Goal: Entertainment & Leisure: Consume media (video, audio)

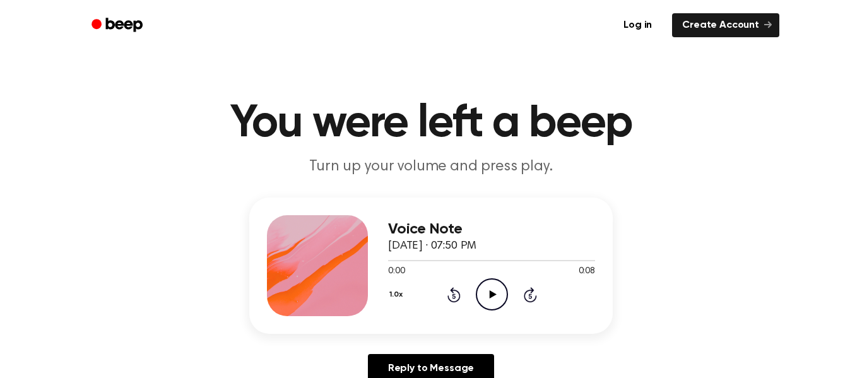
click at [489, 289] on icon "Play Audio" at bounding box center [492, 294] width 32 height 32
click at [484, 304] on icon "Play Audio" at bounding box center [492, 294] width 32 height 32
click at [496, 297] on icon "Play Audio" at bounding box center [492, 294] width 32 height 32
click at [482, 300] on icon "Play Audio" at bounding box center [492, 294] width 32 height 32
click at [493, 295] on icon at bounding box center [492, 294] width 7 height 8
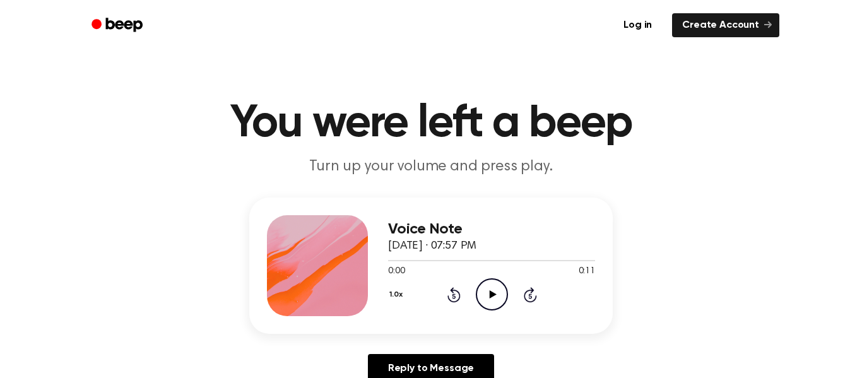
click at [472, 297] on div "1.0x Rewind 5 seconds Play Audio Skip 5 seconds" at bounding box center [491, 294] width 207 height 32
click at [488, 296] on icon "Play Audio" at bounding box center [492, 294] width 32 height 32
click at [487, 298] on icon "Play Audio" at bounding box center [492, 294] width 32 height 32
click at [488, 293] on icon "Play Audio" at bounding box center [492, 294] width 32 height 32
click at [485, 280] on circle at bounding box center [491, 294] width 31 height 31
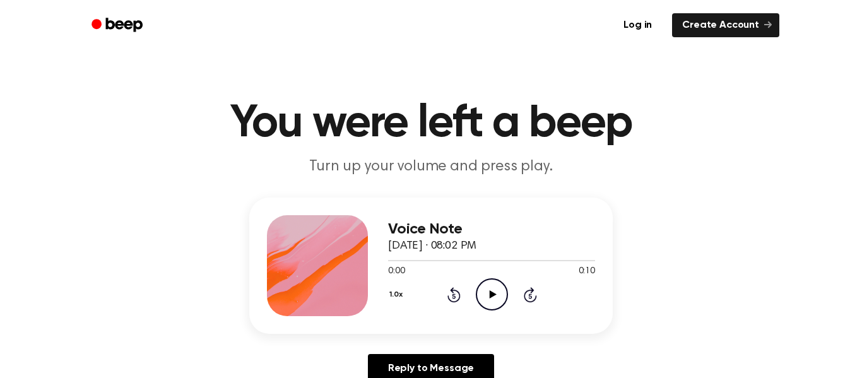
click at [496, 292] on icon "Play Audio" at bounding box center [492, 294] width 32 height 32
click at [497, 281] on icon "Play Audio" at bounding box center [492, 294] width 32 height 32
click at [479, 293] on icon "Play Audio" at bounding box center [492, 294] width 32 height 32
click at [487, 289] on icon "Play Audio" at bounding box center [492, 294] width 32 height 32
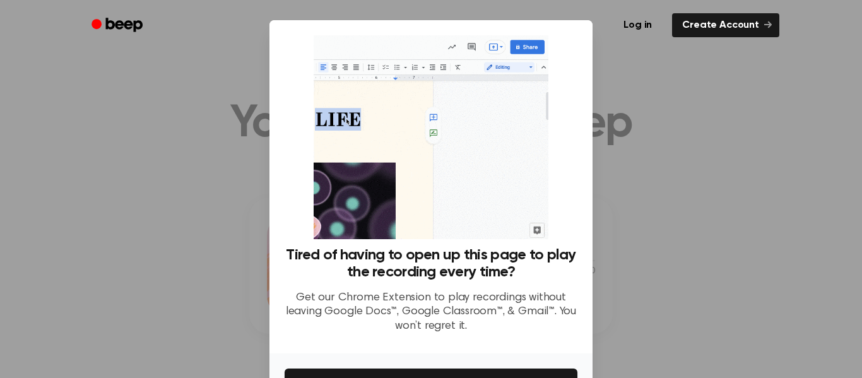
click at [630, 182] on div at bounding box center [431, 189] width 862 height 378
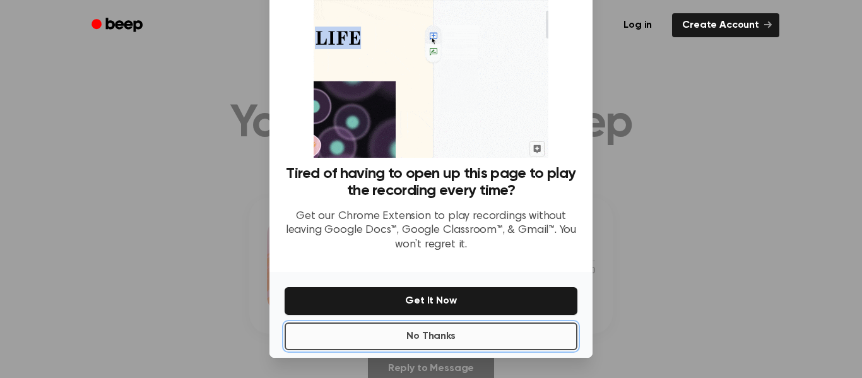
click at [407, 339] on button "No Thanks" at bounding box center [431, 336] width 293 height 28
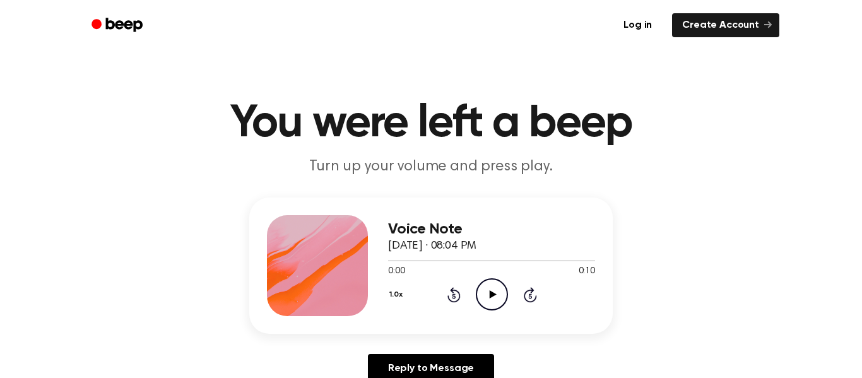
click at [476, 299] on icon "Play Audio" at bounding box center [492, 294] width 32 height 32
click at [490, 305] on icon "Play Audio" at bounding box center [492, 294] width 32 height 32
click at [470, 294] on div "1.0x Rewind 5 seconds Play Audio Skip 5 seconds" at bounding box center [491, 294] width 207 height 32
click at [506, 293] on icon "Play Audio" at bounding box center [492, 294] width 32 height 32
click at [499, 295] on icon "Play Audio" at bounding box center [492, 294] width 32 height 32
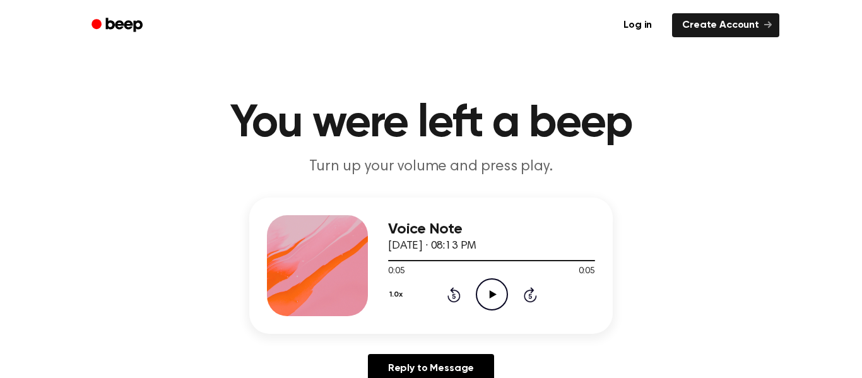
click at [498, 292] on icon "Play Audio" at bounding box center [492, 294] width 32 height 32
click at [472, 292] on div "1.0x Rewind 5 seconds Play Audio Skip 5 seconds" at bounding box center [491, 294] width 207 height 32
click at [485, 299] on icon "Play Audio" at bounding box center [492, 294] width 32 height 32
click at [499, 299] on icon "Play Audio" at bounding box center [492, 294] width 32 height 32
click at [480, 296] on icon "Play Audio" at bounding box center [492, 294] width 32 height 32
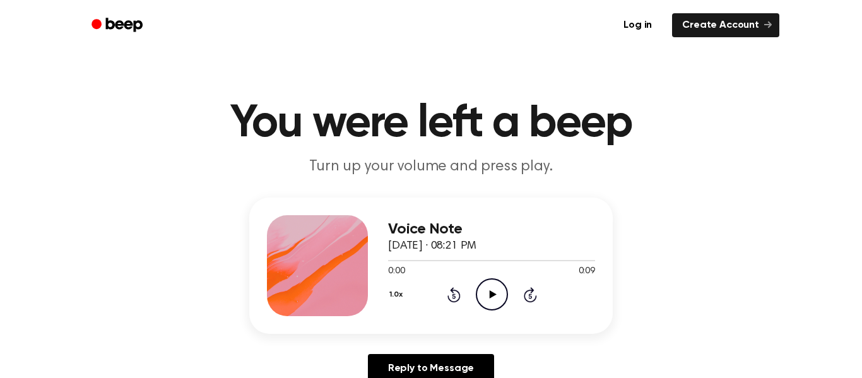
click at [493, 298] on icon "Play Audio" at bounding box center [492, 294] width 32 height 32
click at [499, 296] on icon "Play Audio" at bounding box center [492, 294] width 32 height 32
click at [497, 293] on icon "Play Audio" at bounding box center [492, 294] width 32 height 32
click at [486, 304] on icon "Play Audio" at bounding box center [492, 294] width 32 height 32
click at [484, 307] on icon "Play Audio" at bounding box center [492, 294] width 32 height 32
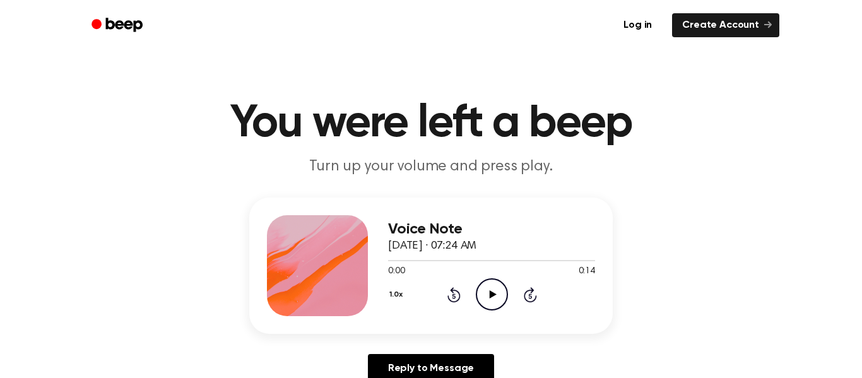
click at [495, 288] on icon "Play Audio" at bounding box center [492, 294] width 32 height 32
click at [499, 299] on icon "Play Audio" at bounding box center [492, 294] width 32 height 32
click at [481, 290] on icon "Play Audio" at bounding box center [492, 294] width 32 height 32
